Goal: Information Seeking & Learning: Find specific fact

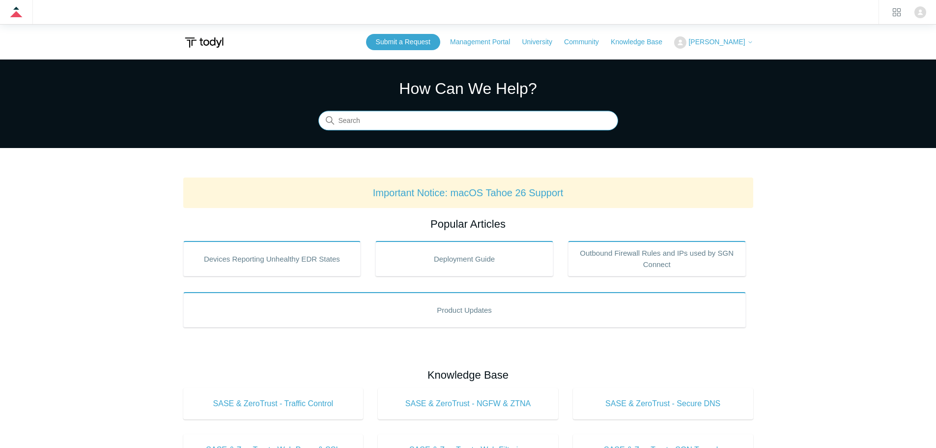
click at [390, 122] on input "Search" at bounding box center [469, 121] width 300 height 20
type input "google workspace"
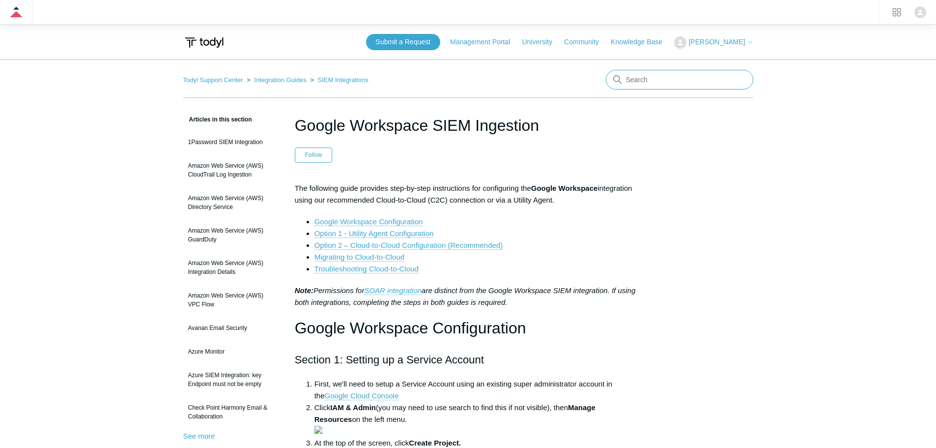
click at [650, 83] on input "Search" at bounding box center [679, 80] width 147 height 20
type input "gmail"
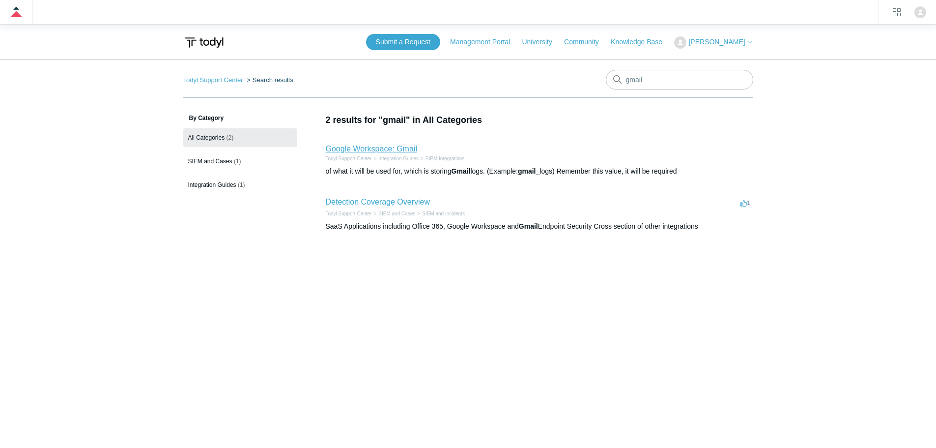
click at [371, 149] on link "Google Workspace: Gmail" at bounding box center [371, 149] width 91 height 8
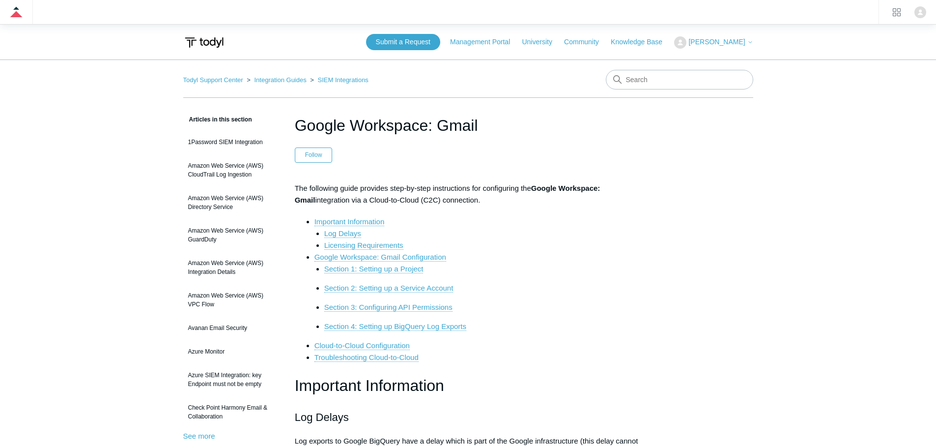
click at [600, 243] on li "Licensing Requirements" at bounding box center [483, 245] width 318 height 12
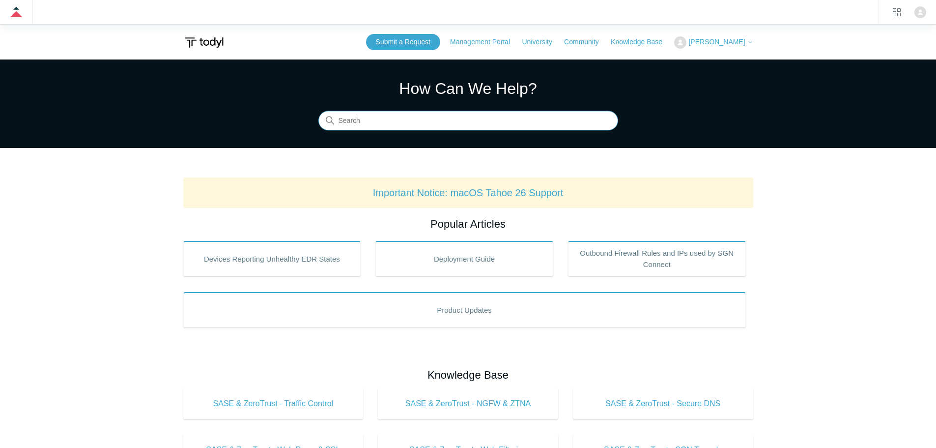
click at [369, 122] on input "Search" at bounding box center [469, 121] width 300 height 20
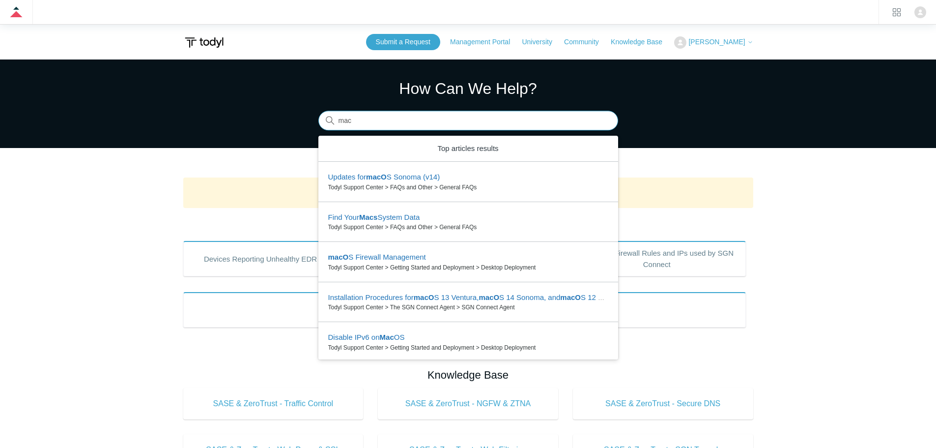
type input "e"
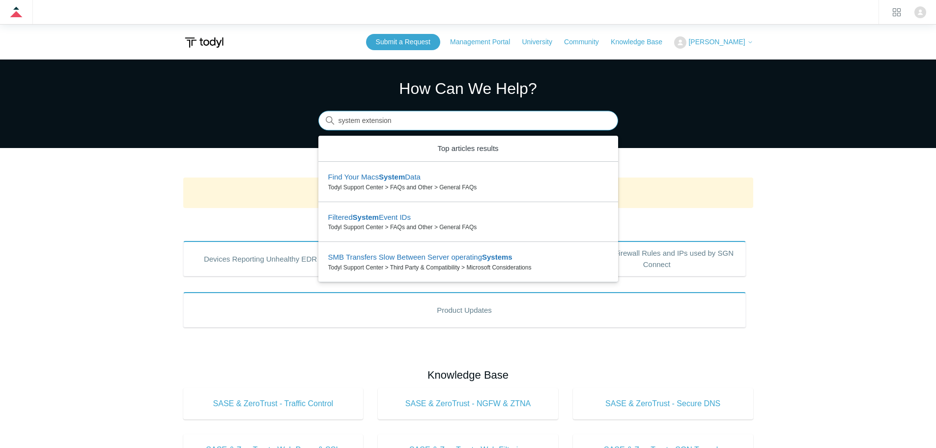
type input "system extension"
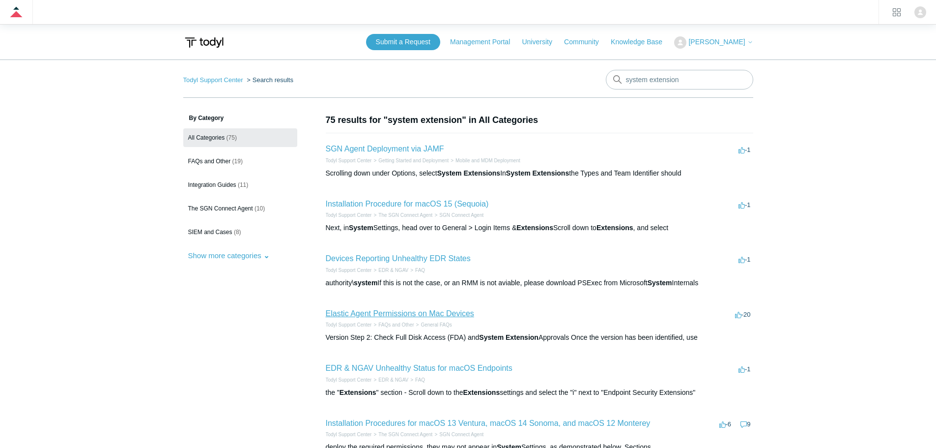
click at [424, 311] on link "Elastic Agent Permissions on Mac Devices" at bounding box center [400, 313] width 148 height 8
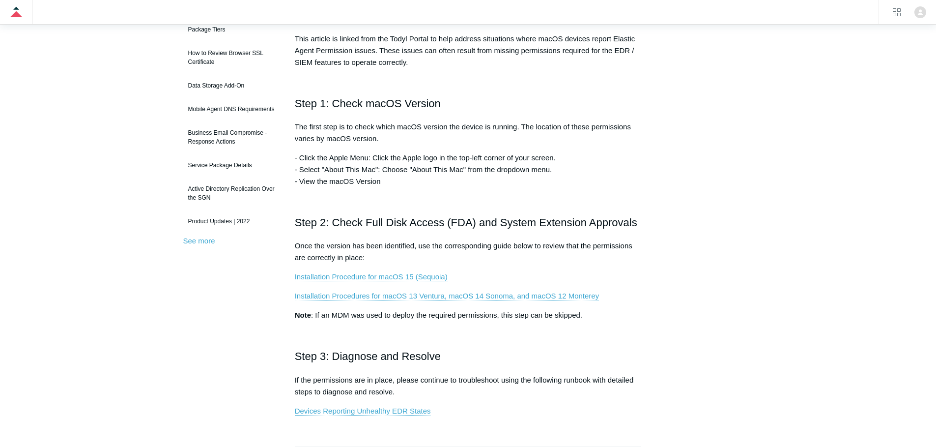
scroll to position [246, 0]
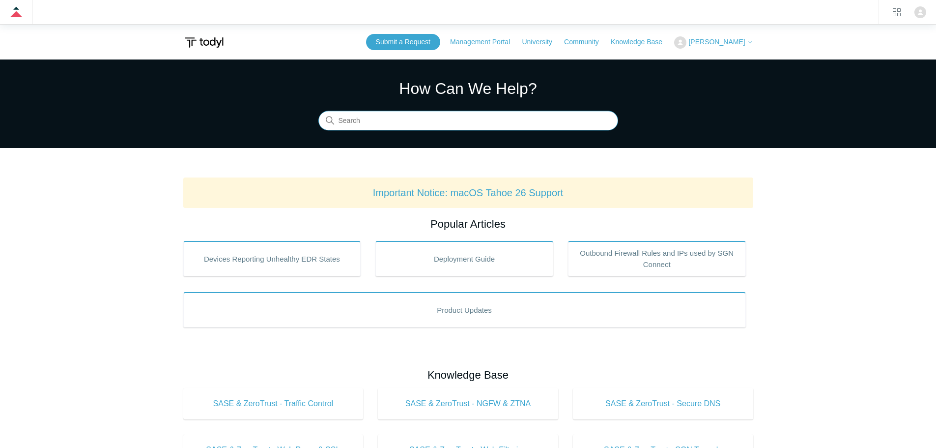
click at [345, 114] on input "Search" at bounding box center [469, 121] width 300 height 20
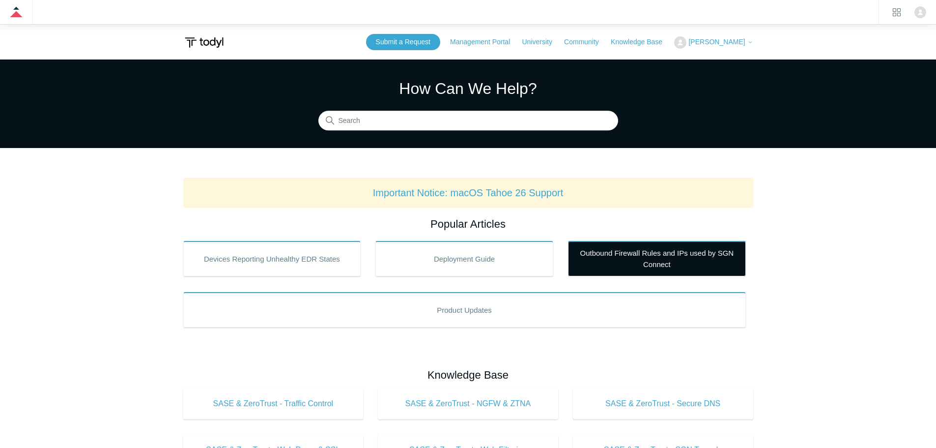
click at [680, 268] on link "Outbound Firewall Rules and IPs used by SGN Connect" at bounding box center [657, 258] width 178 height 35
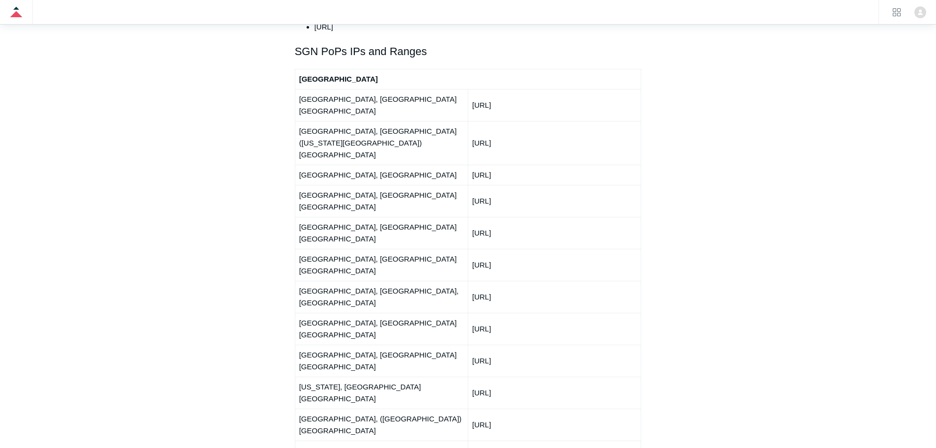
scroll to position [1180, 0]
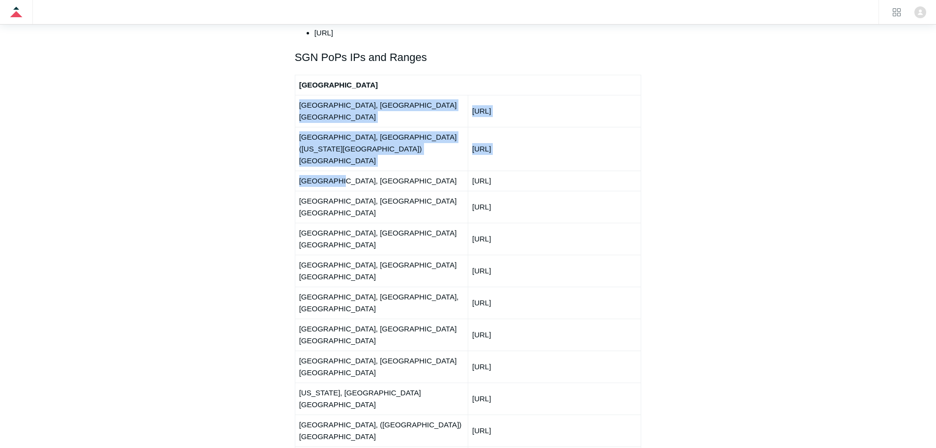
drag, startPoint x: 297, startPoint y: 79, endPoint x: 383, endPoint y: 132, distance: 100.7
click at [383, 171] on td "Boston, MA" at bounding box center [381, 181] width 173 height 20
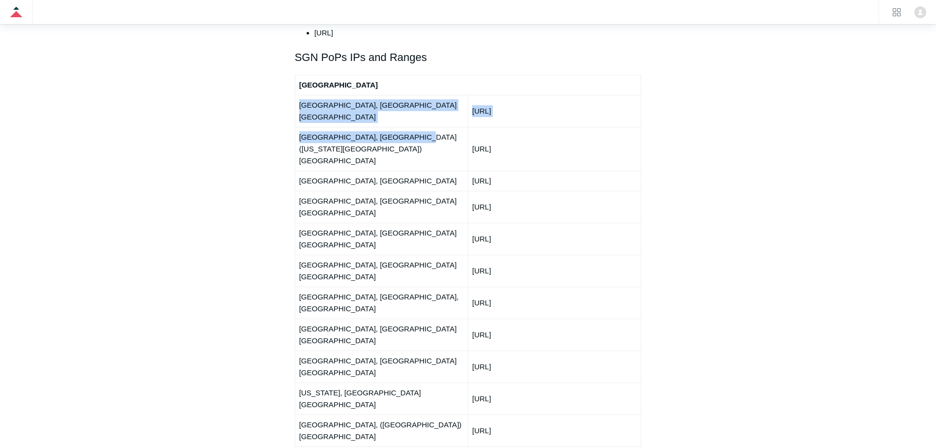
drag, startPoint x: 298, startPoint y: 81, endPoint x: 415, endPoint y: 110, distance: 120.4
click at [415, 127] on td "Ashburn, VA (Washington DC) USA" at bounding box center [381, 149] width 173 height 44
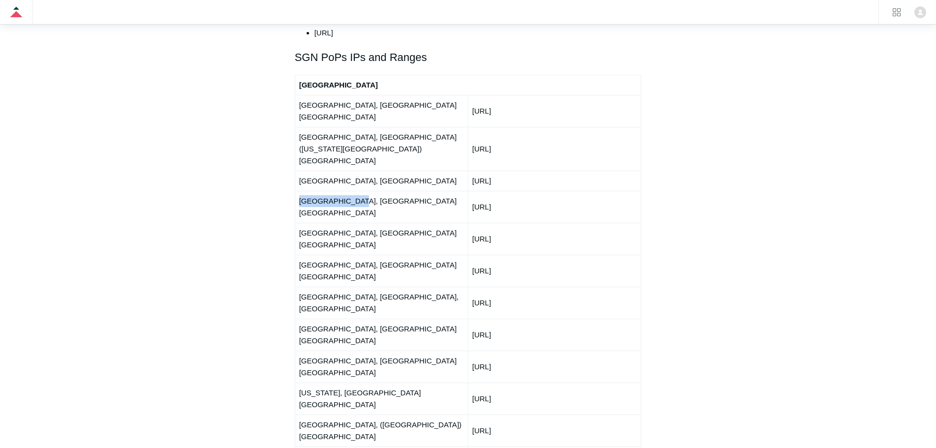
drag, startPoint x: 314, startPoint y: 146, endPoint x: 364, endPoint y: 146, distance: 49.6
click at [364, 191] on td "Chicago, IL USA" at bounding box center [381, 207] width 173 height 32
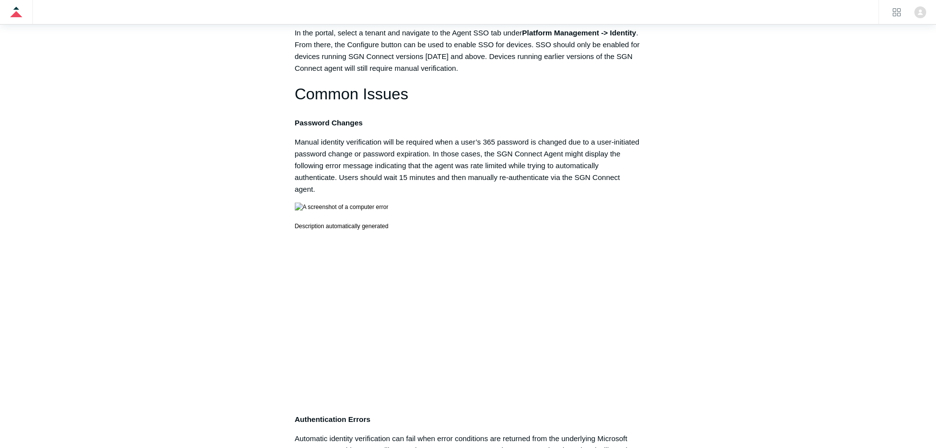
scroll to position [541, 0]
